Goal: Task Accomplishment & Management: Manage account settings

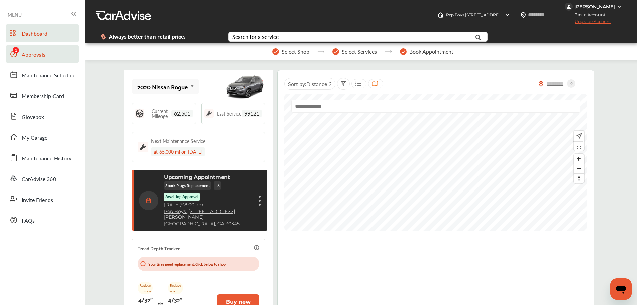
click at [29, 57] on span "Approvals" at bounding box center [34, 55] width 24 height 9
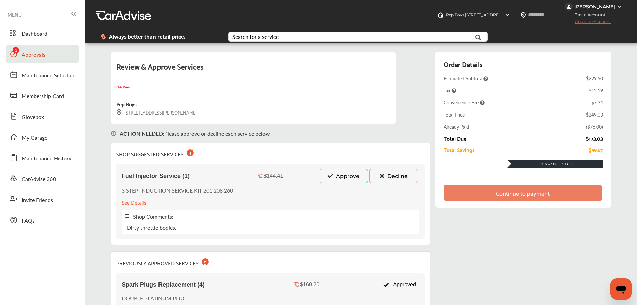
click at [579, 6] on div "[PERSON_NAME]" at bounding box center [595, 7] width 40 height 6
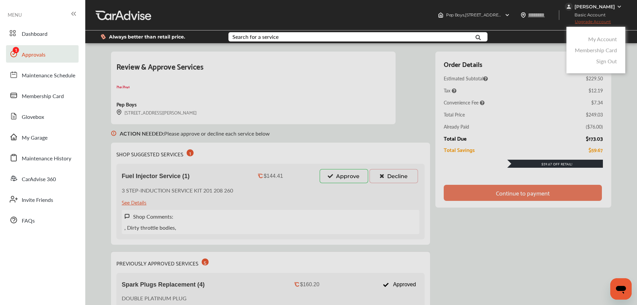
click at [599, 40] on link "My Account" at bounding box center [603, 39] width 29 height 8
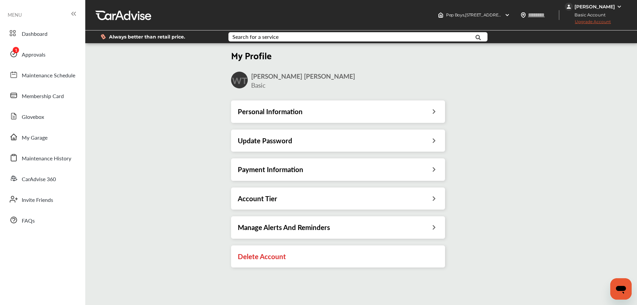
click at [384, 174] on div "Payment Information" at bounding box center [338, 169] width 201 height 9
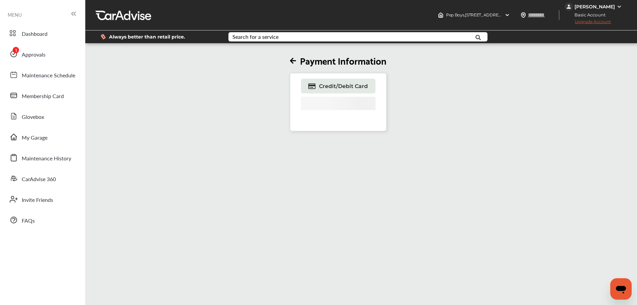
click at [295, 62] on icon at bounding box center [293, 61] width 6 height 7
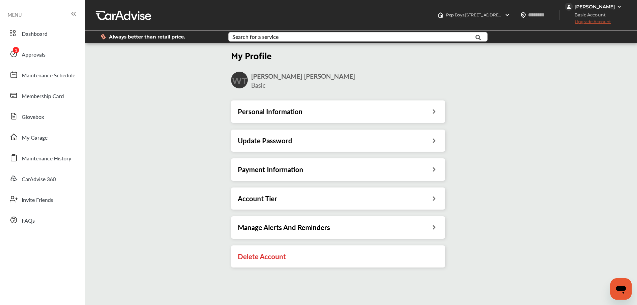
click at [390, 109] on div "Personal Information" at bounding box center [338, 111] width 201 height 9
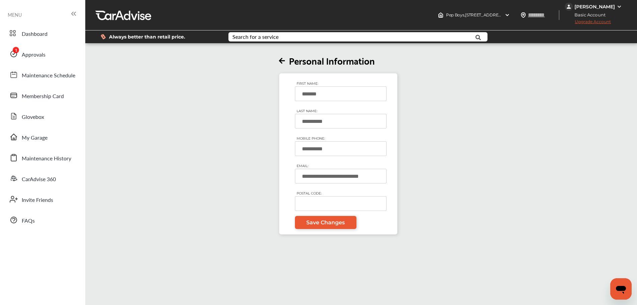
click at [284, 63] on icon at bounding box center [282, 61] width 6 height 7
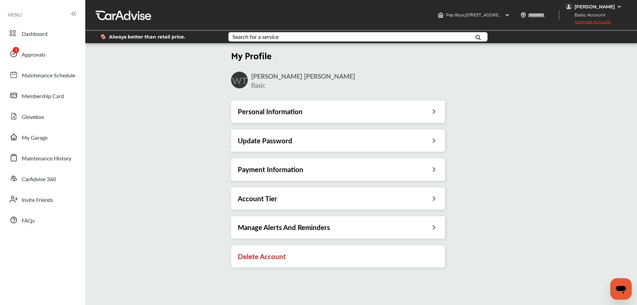
click at [339, 166] on div "Payment Information" at bounding box center [338, 169] width 201 height 9
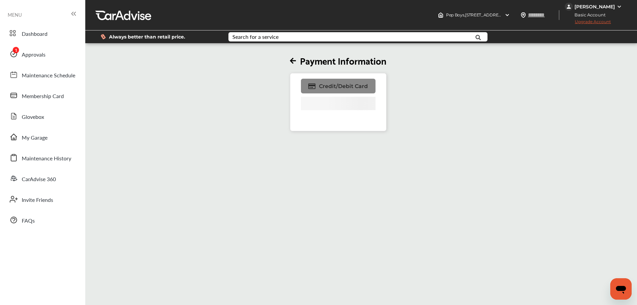
click at [340, 88] on span "Credit/Debit Card" at bounding box center [343, 86] width 49 height 6
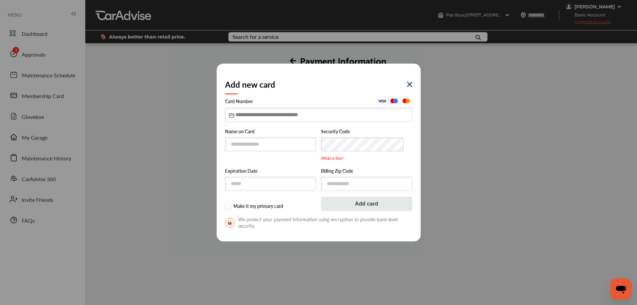
click at [251, 118] on input "text" at bounding box center [318, 115] width 187 height 14
click at [271, 144] on input "text" at bounding box center [270, 144] width 91 height 14
type input "**********"
click at [247, 113] on input "text" at bounding box center [318, 115] width 187 height 14
